Goal: Task Accomplishment & Management: Manage account settings

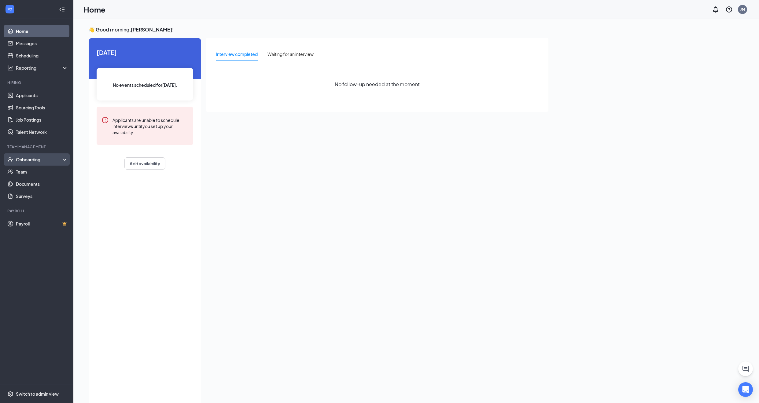
click at [26, 162] on div "Onboarding" at bounding box center [39, 160] width 47 height 6
click at [33, 170] on link "Overview" at bounding box center [42, 172] width 52 height 12
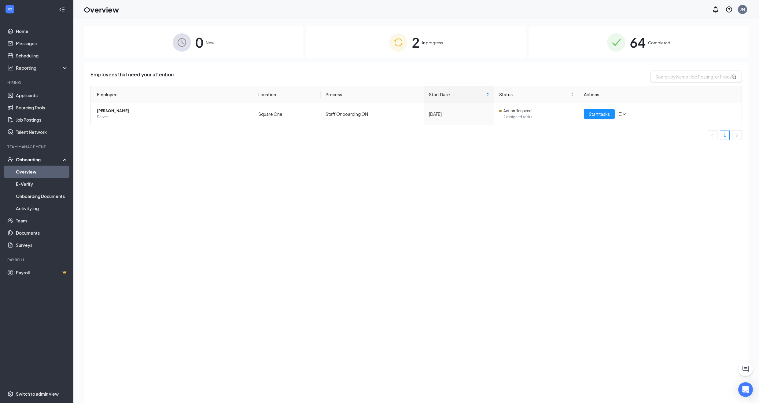
click at [445, 45] on div "2 In progress" at bounding box center [415, 42] width 219 height 32
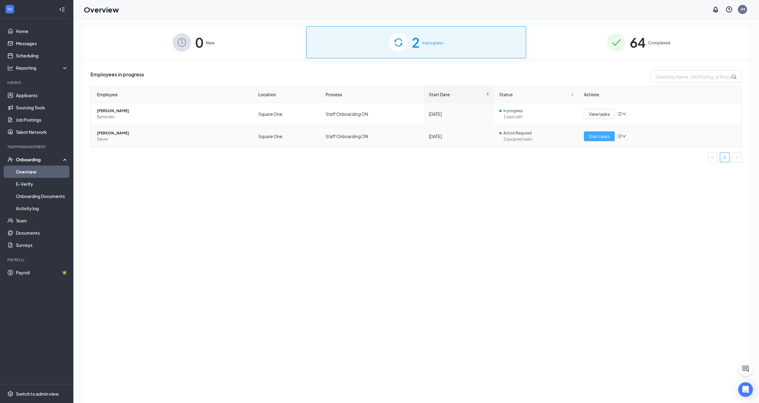
click at [597, 137] on span "Start tasks" at bounding box center [599, 136] width 21 height 7
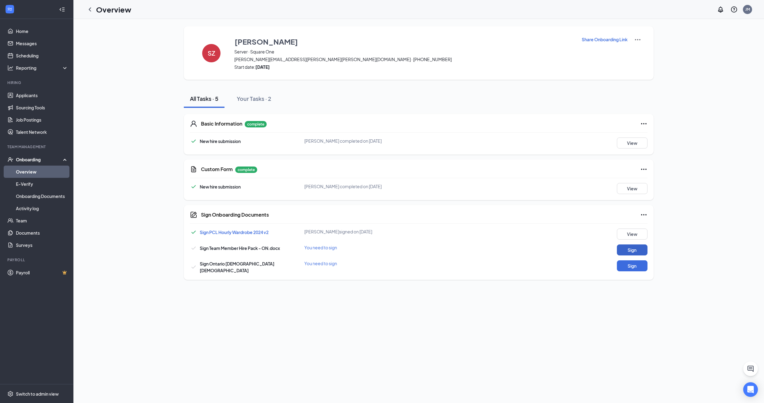
click at [634, 252] on button "Sign" at bounding box center [632, 250] width 31 height 11
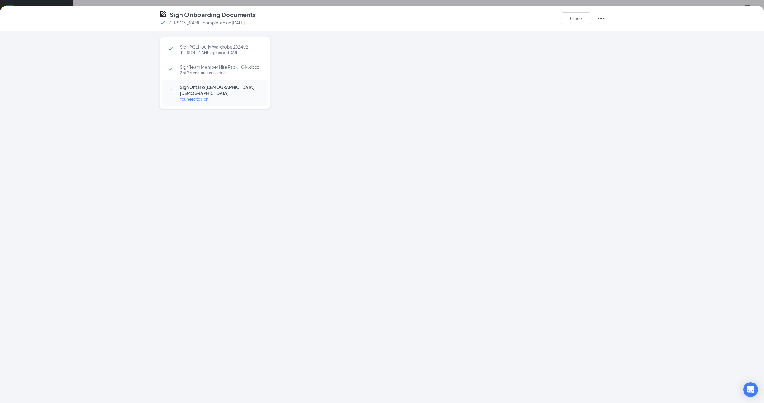
click at [449, 113] on div at bounding box center [446, 205] width 315 height 337
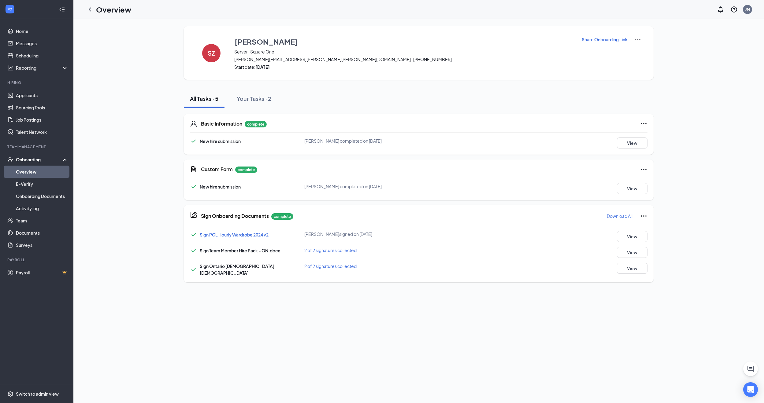
click at [621, 218] on p "Download All" at bounding box center [619, 216] width 26 height 6
click at [30, 171] on link "Overview" at bounding box center [42, 172] width 52 height 12
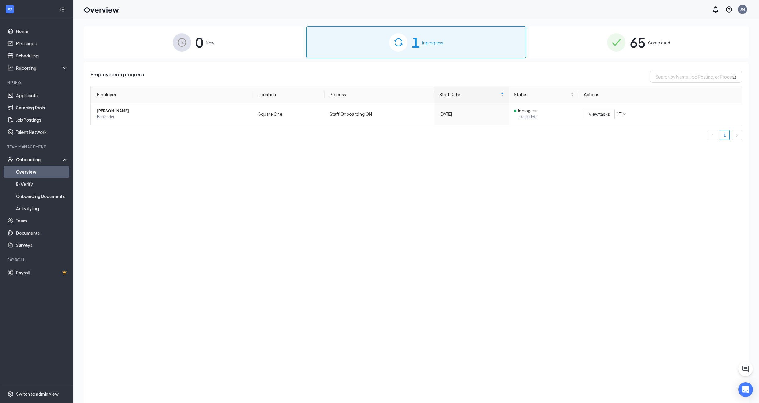
click at [647, 45] on div "65 Completed" at bounding box center [638, 42] width 219 height 32
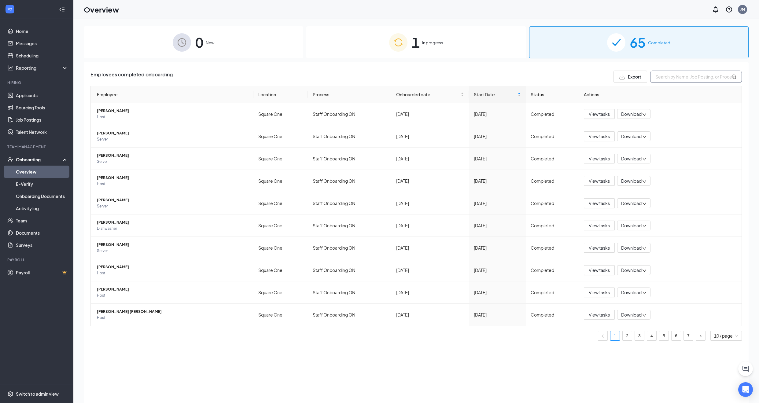
click at [692, 79] on input "text" at bounding box center [696, 77] width 92 height 12
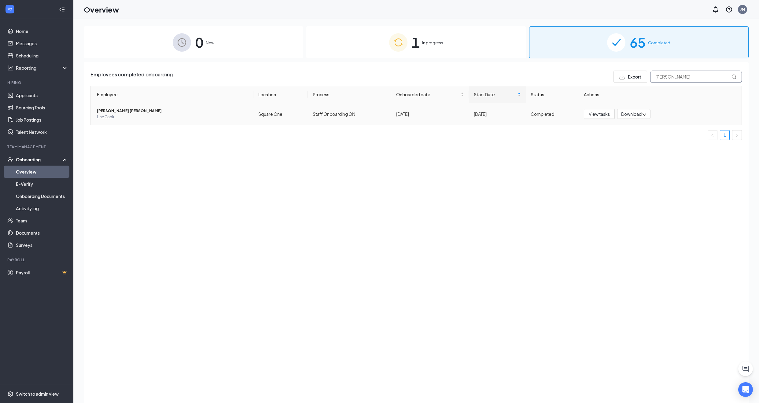
type input "[PERSON_NAME]"
click at [117, 110] on span "[PERSON_NAME] [PERSON_NAME]" at bounding box center [173, 111] width 152 height 6
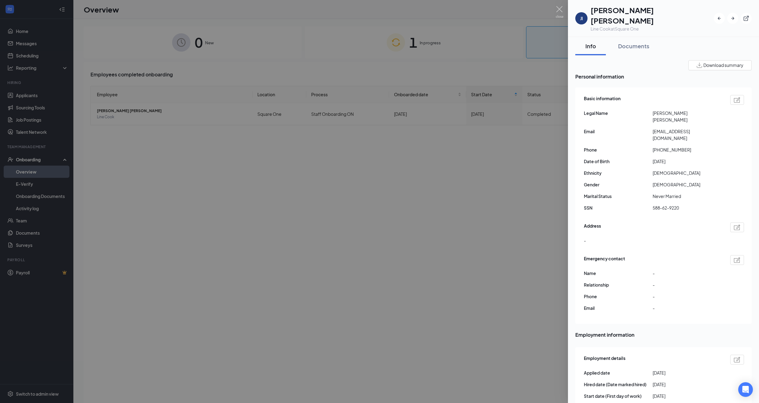
click at [503, 197] on div at bounding box center [379, 201] width 759 height 403
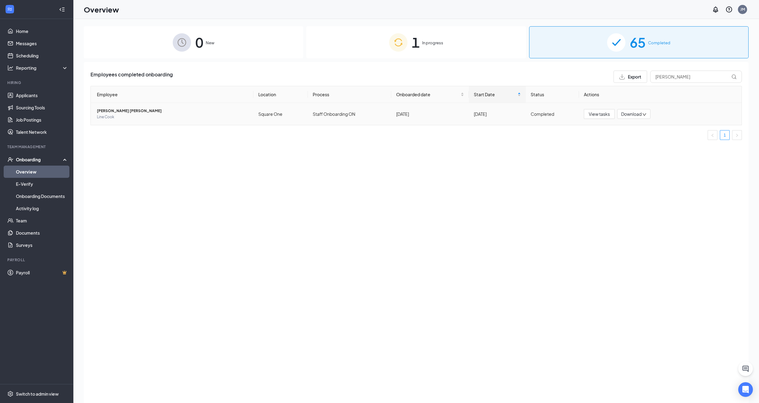
click at [645, 115] on icon "down" at bounding box center [644, 114] width 4 height 4
click at [641, 141] on div "Download files" at bounding box center [644, 136] width 47 height 7
click at [645, 115] on icon "down" at bounding box center [644, 114] width 4 height 4
click at [548, 158] on div "Employees completed onboarding Export [PERSON_NAME] Employee Location Process O…" at bounding box center [416, 240] width 665 height 356
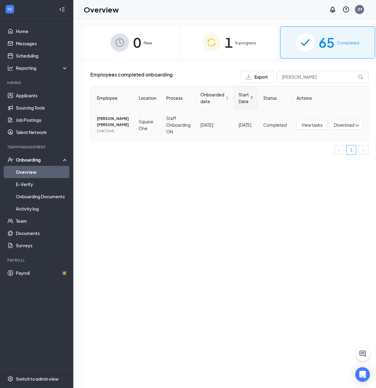
drag, startPoint x: 226, startPoint y: 145, endPoint x: 216, endPoint y: 129, distance: 18.8
click at [226, 145] on ul "1" at bounding box center [229, 150] width 278 height 10
click at [229, 37] on div "1 In progress" at bounding box center [229, 42] width 95 height 32
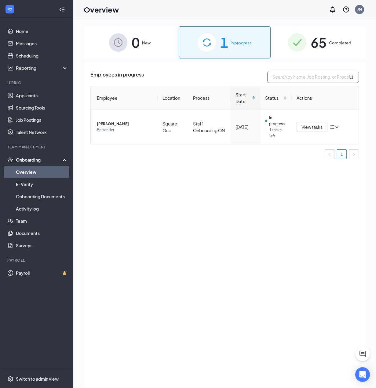
click at [313, 78] on input "text" at bounding box center [313, 77] width 92 height 12
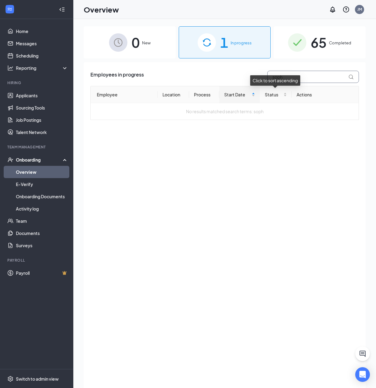
type input "soph"
click at [300, 77] on div "Click to sort ascending" at bounding box center [275, 80] width 50 height 10
click at [326, 45] on span "65" at bounding box center [319, 42] width 16 height 21
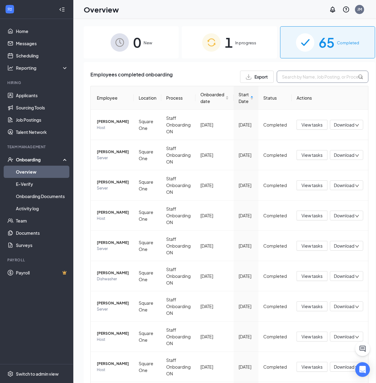
click at [284, 78] on input "text" at bounding box center [323, 77] width 92 height 12
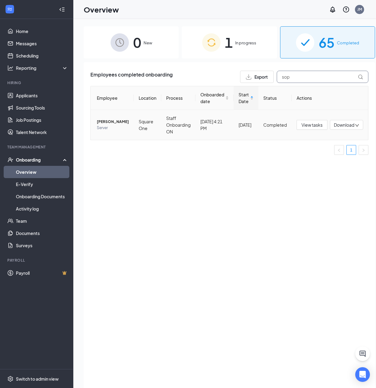
type input "sop"
click at [356, 126] on icon "down" at bounding box center [358, 125] width 4 height 2
click at [317, 151] on div "Download files" at bounding box center [307, 147] width 47 height 7
drag, startPoint x: 232, startPoint y: 189, endPoint x: 234, endPoint y: 184, distance: 5.0
click at [233, 188] on div "Employees completed onboarding Export sop Employee Location Process Onboarded d…" at bounding box center [230, 232] width 292 height 341
